Goal: Task Accomplishment & Management: Manage account settings

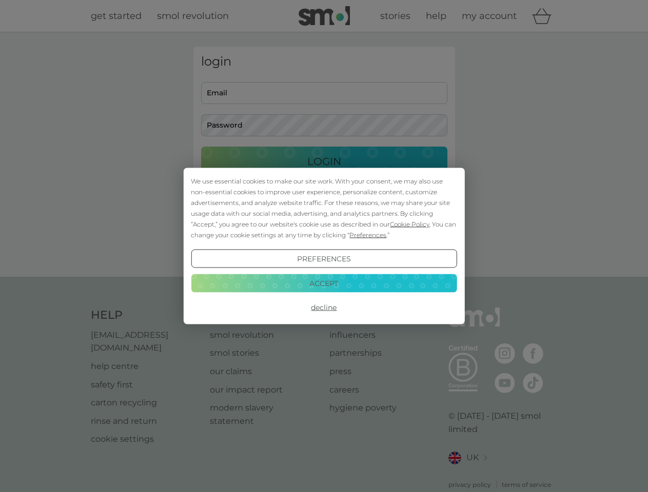
click at [410, 224] on span "Cookie Policy" at bounding box center [409, 225] width 39 height 8
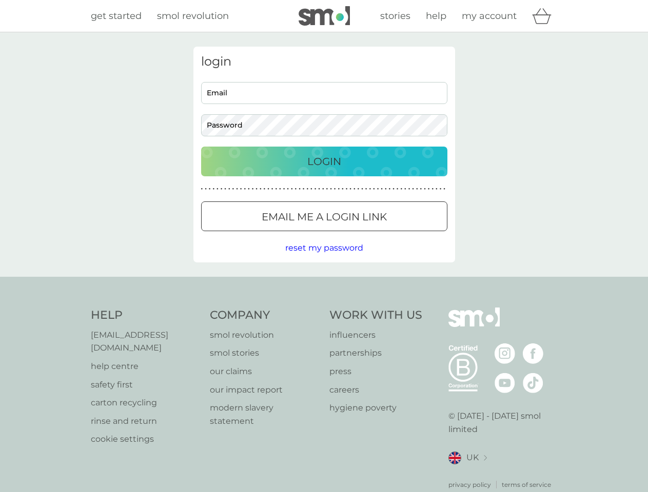
click at [367, 235] on div "login Email Password Login ● ● ● ● ● ● ● ● ● ● ● ● ● ● ● ● ● ● ● ● ● ● ● ● ● ● …" at bounding box center [324, 155] width 262 height 216
click at [324, 259] on div "login Email Password Login ● ● ● ● ● ● ● ● ● ● ● ● ● ● ● ● ● ● ● ● ● ● ● ● ● ● …" at bounding box center [324, 155] width 262 height 216
click at [324, 308] on div "Help [EMAIL_ADDRESS][DOMAIN_NAME] help centre safety first carton recycling rin…" at bounding box center [324, 399] width 467 height 182
click at [324, 283] on div "Help [EMAIL_ADDRESS][DOMAIN_NAME] help centre safety first carton recycling rin…" at bounding box center [324, 399] width 648 height 244
